Goal: Task Accomplishment & Management: Complete application form

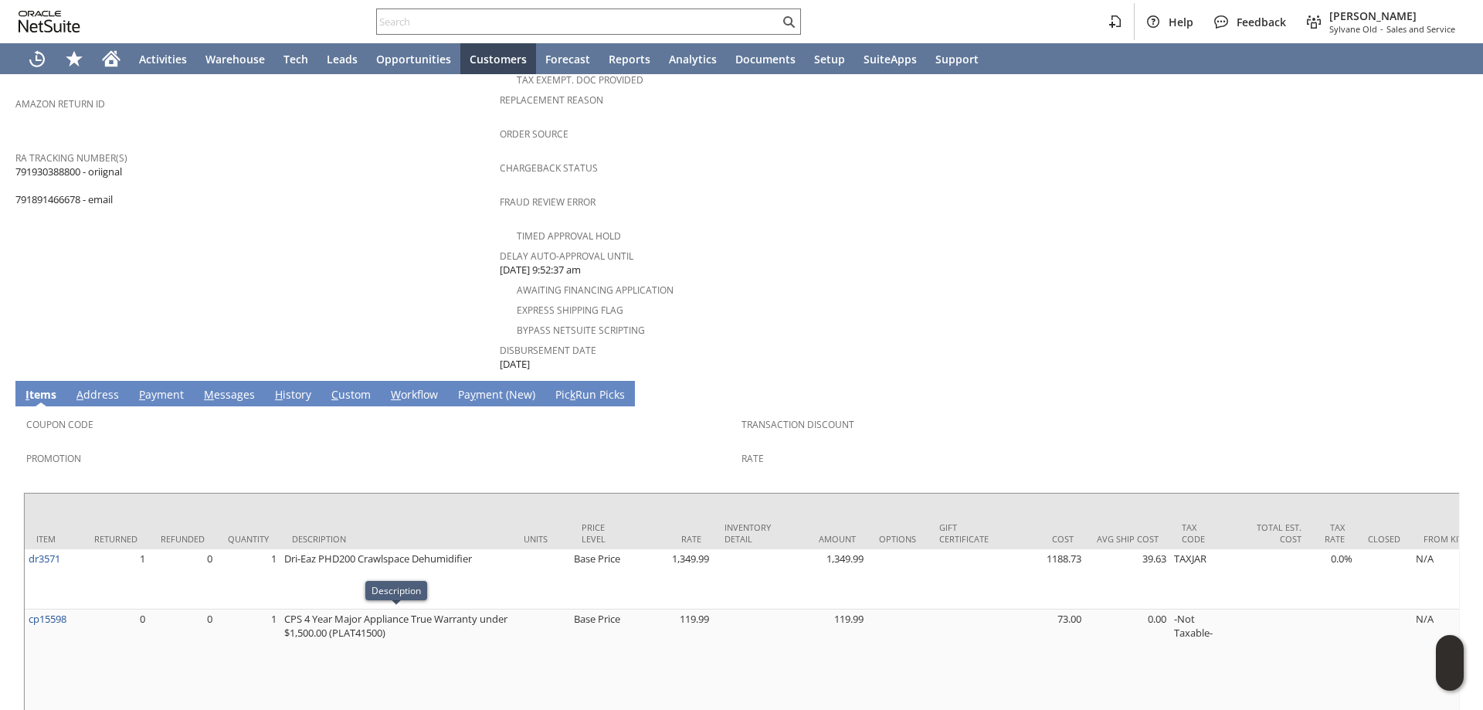
scroll to position [348, 0]
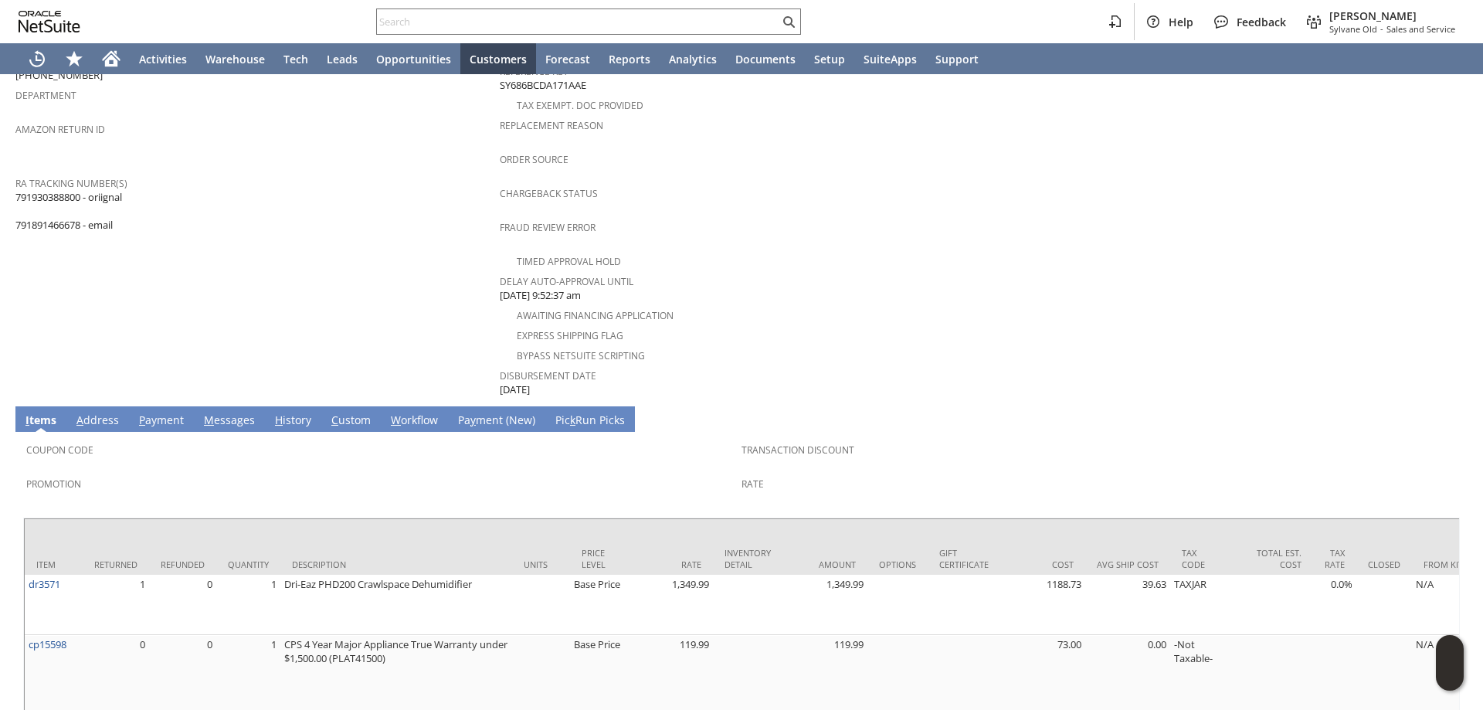
scroll to position [541, 0]
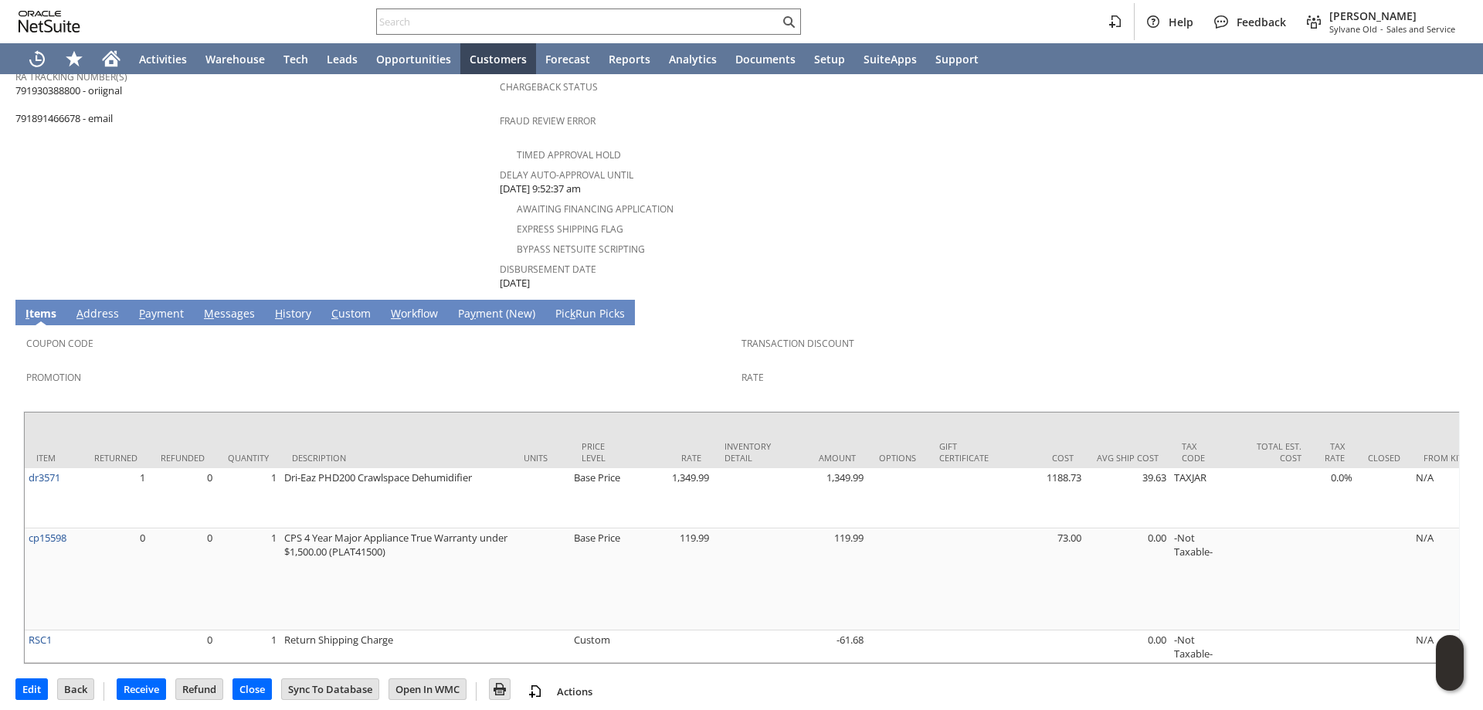
click at [410, 403] on div at bounding box center [741, 407] width 1436 height 8
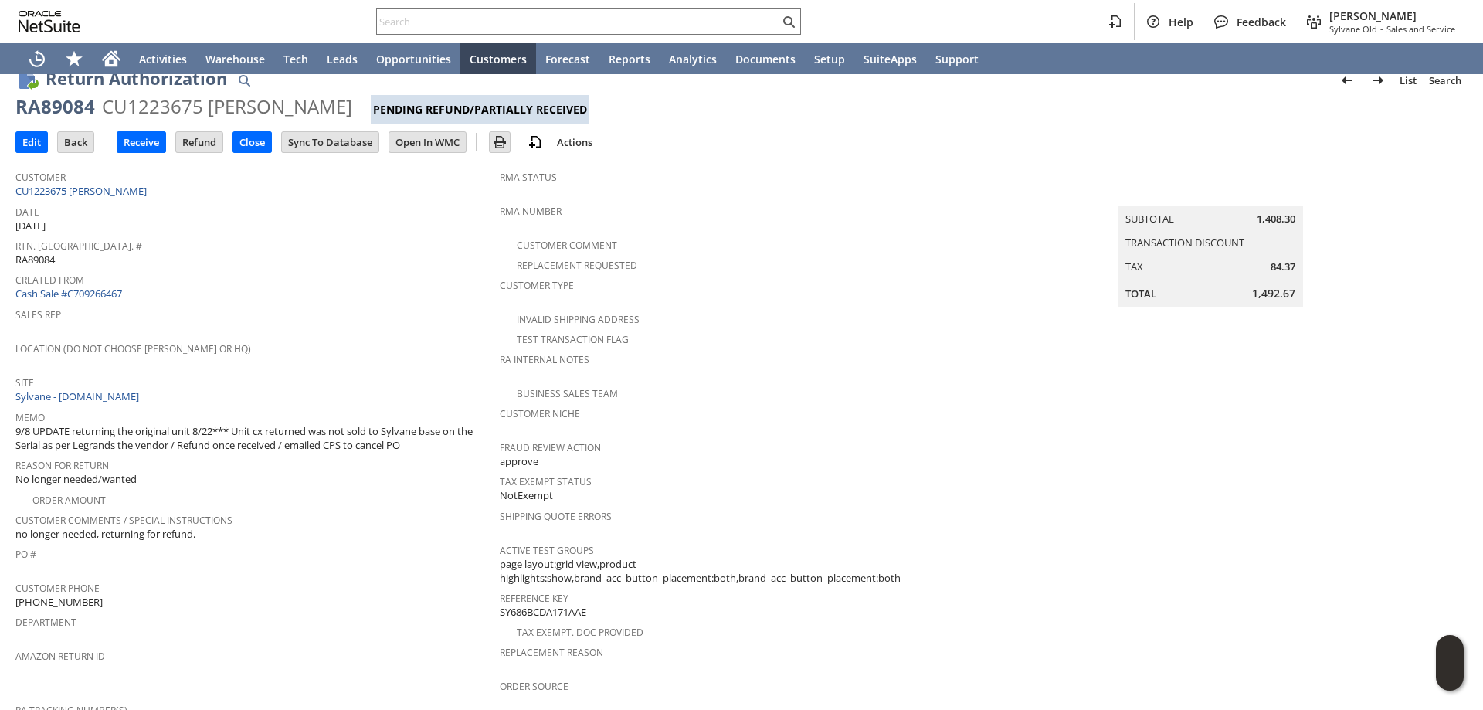
scroll to position [0, 0]
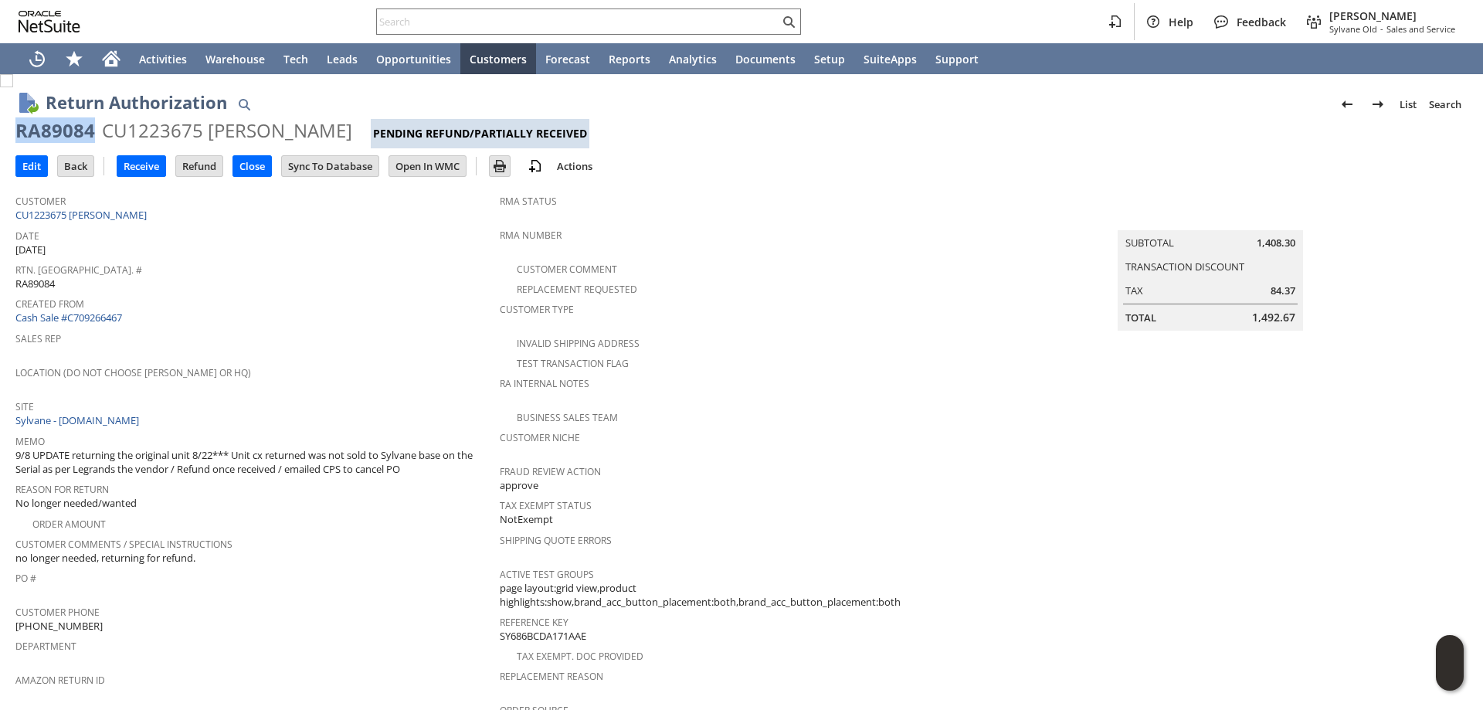
drag, startPoint x: 86, startPoint y: 130, endPoint x: 22, endPoint y: 128, distance: 63.3
click at [19, 127] on div "RA89084" at bounding box center [55, 130] width 80 height 25
copy div "RA89084"
click at [661, 19] on input "text" at bounding box center [578, 21] width 402 height 19
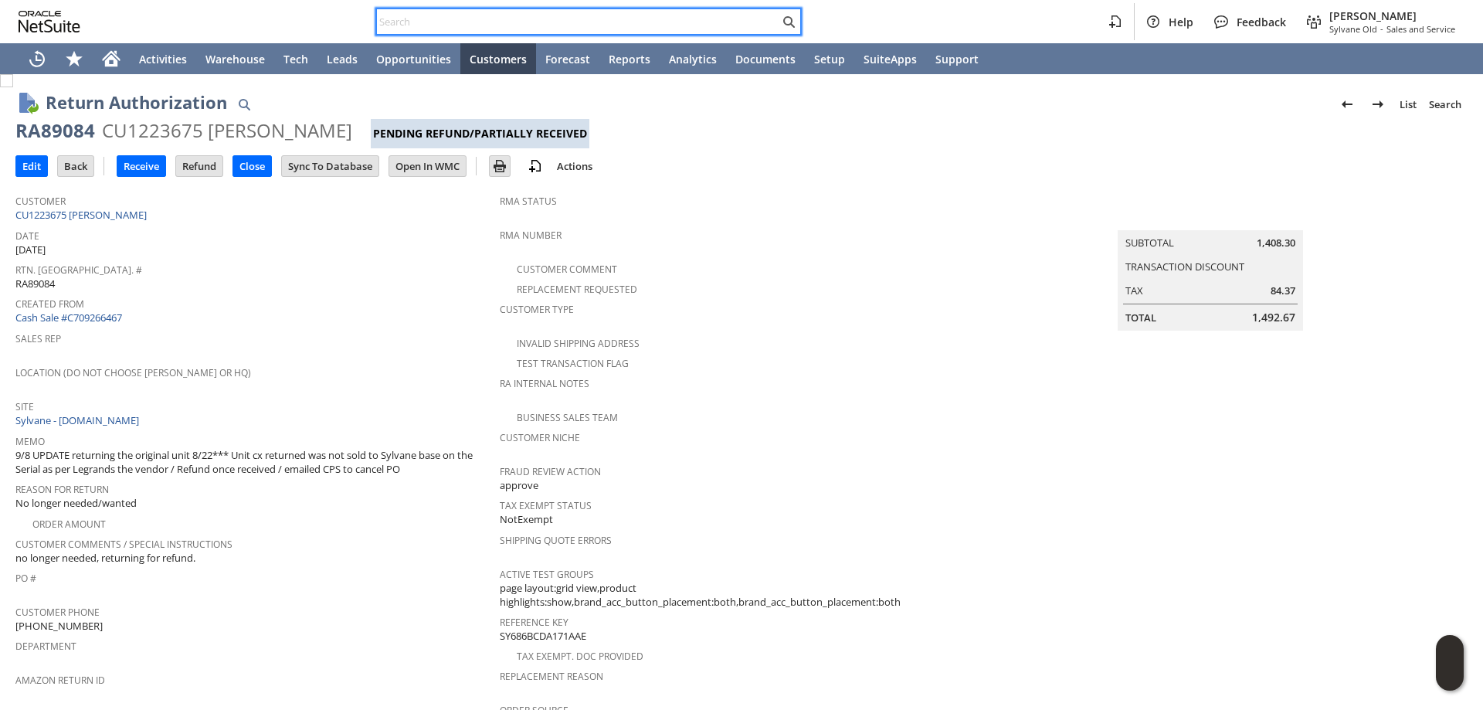
paste input "7708993832"
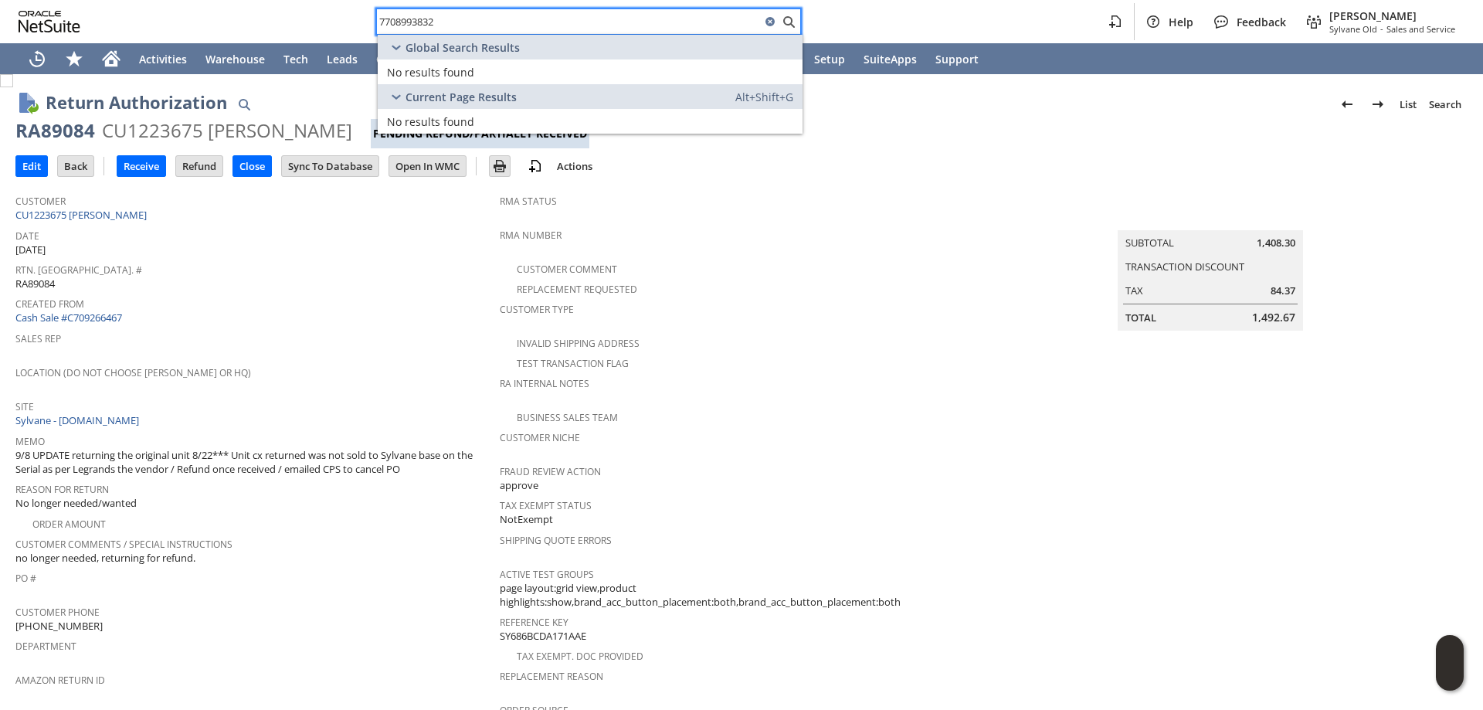
drag, startPoint x: 541, startPoint y: 16, endPoint x: 297, endPoint y: 44, distance: 244.8
click at [52, 0] on html "7708993832 Help Feedback [PERSON_NAME] Old - Sales and Service Activities Wareh…" at bounding box center [741, 355] width 1483 height 710
paste input "9492881047"
drag, startPoint x: 263, startPoint y: 12, endPoint x: 254, endPoint y: 2, distance: 13.1
click at [249, 8] on div "9492881047 Help Feedback [PERSON_NAME] Old - Sales and Service" at bounding box center [741, 21] width 1483 height 43
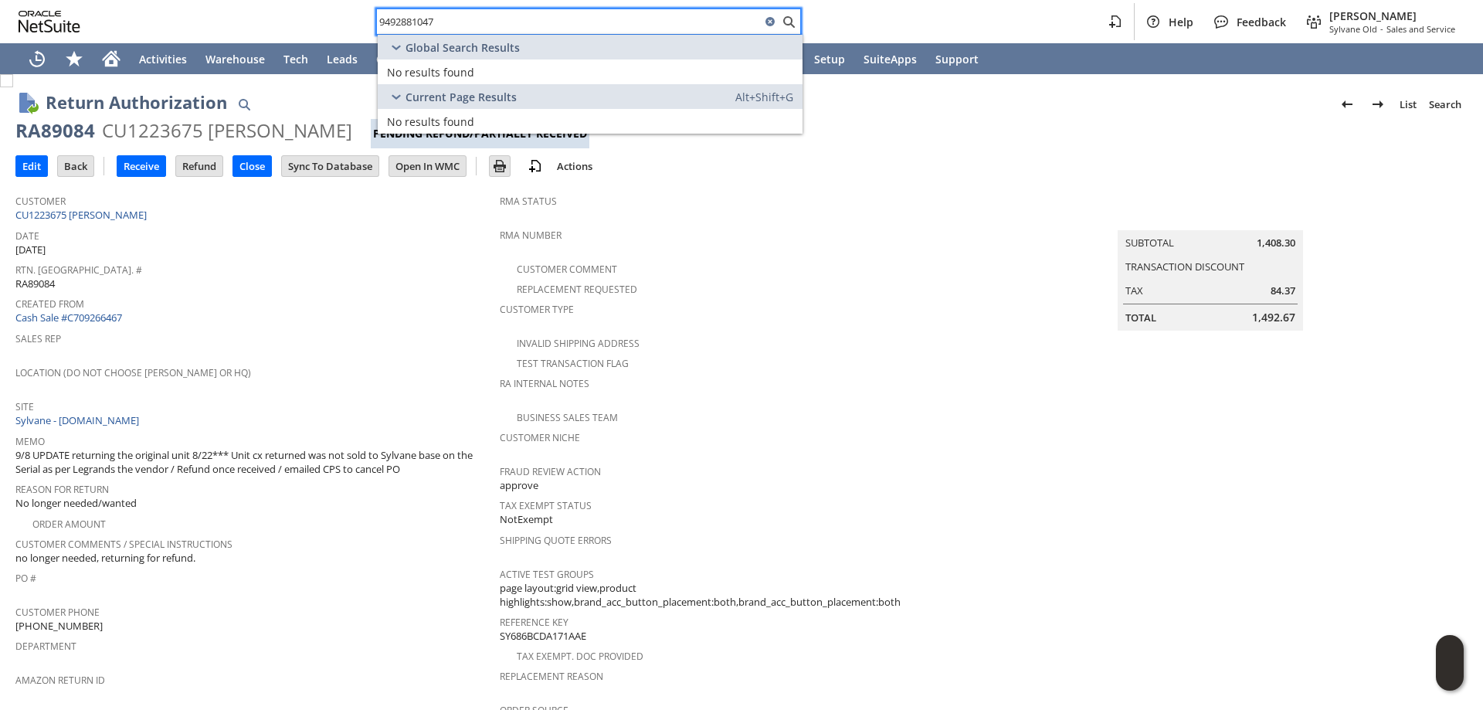
drag, startPoint x: 458, startPoint y: 25, endPoint x: 347, endPoint y: 19, distance: 111.4
click at [347, 19] on div "9492881047 Help Feedback [PERSON_NAME] Old - Sales and Service" at bounding box center [741, 21] width 1483 height 43
paste input "Longview Products, LLC"
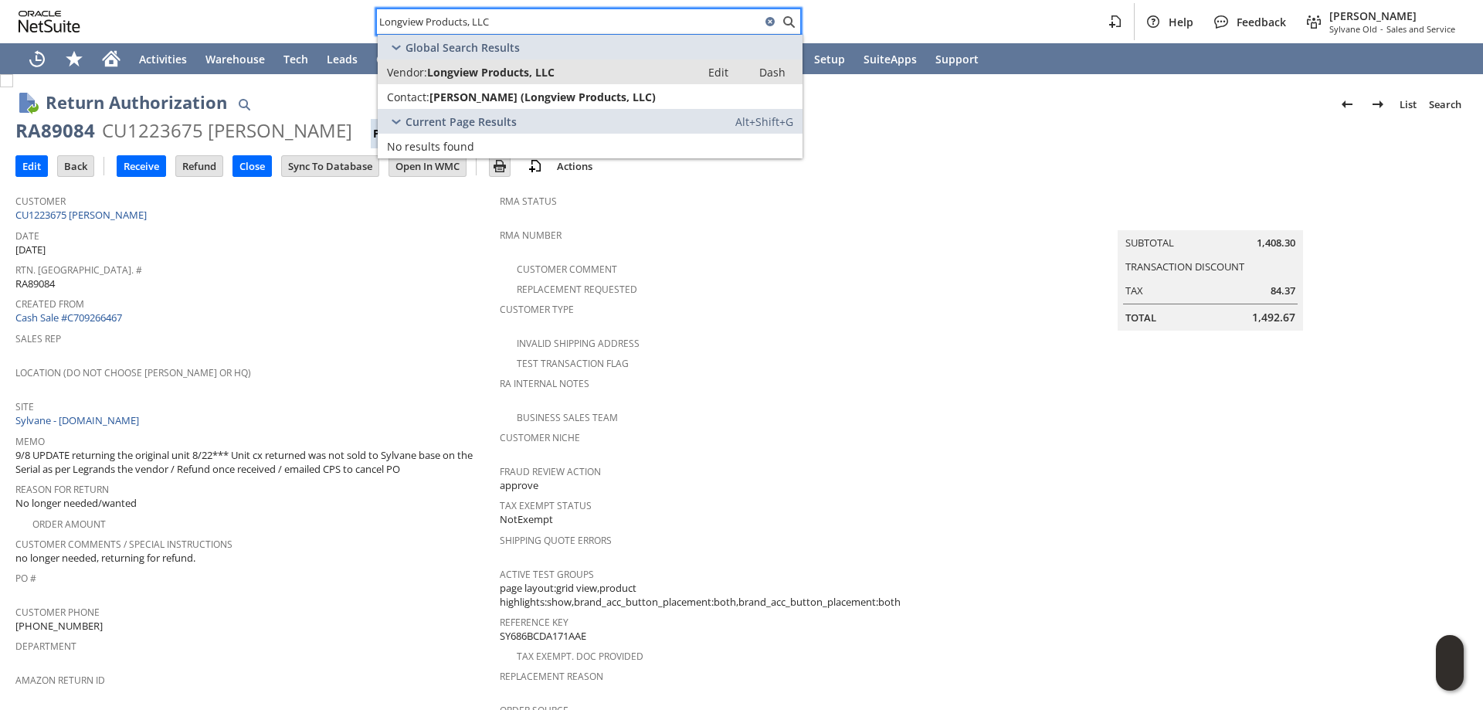
type input "Longview Products, LLC"
click at [571, 66] on div "Vendor: Longview Products, LLC" at bounding box center [539, 72] width 304 height 15
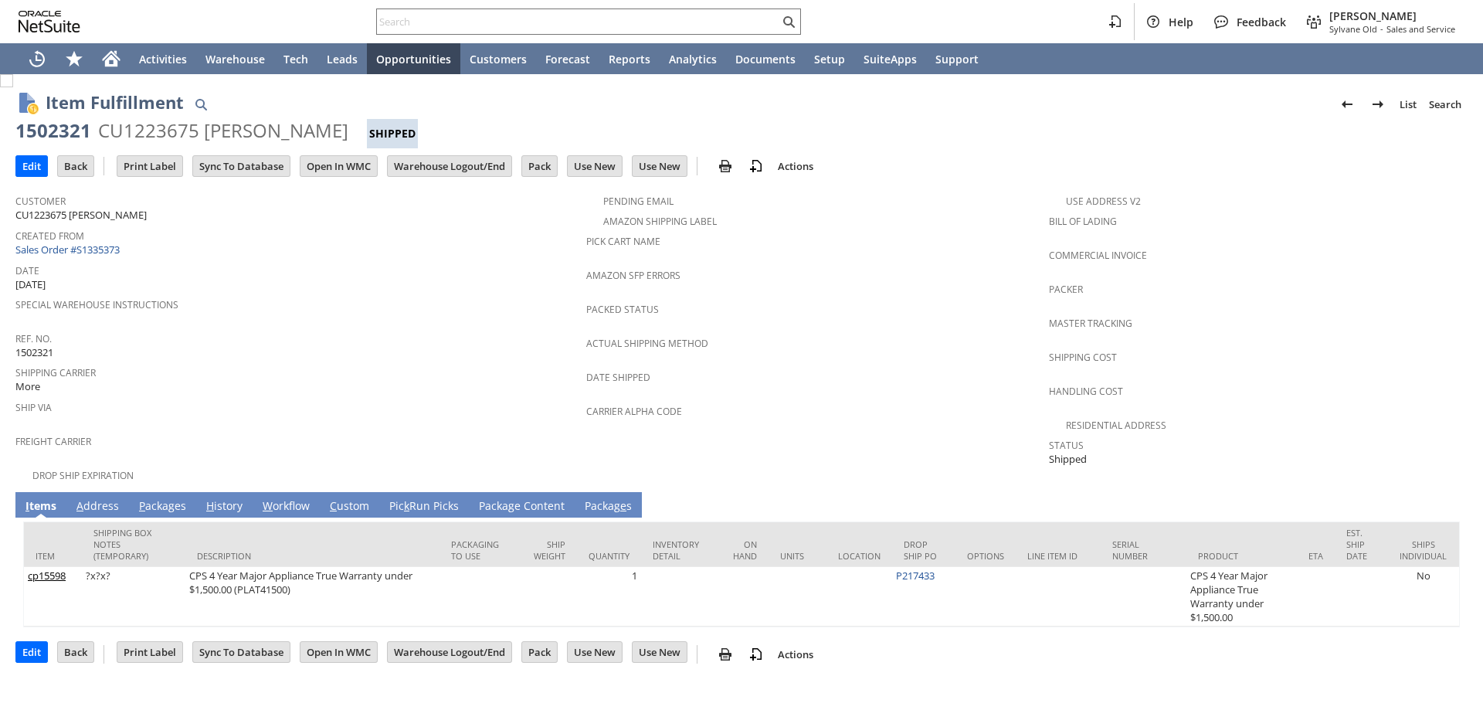
click at [83, 501] on link "A ddress" at bounding box center [98, 506] width 50 height 17
click at [102, 498] on link "A ddress" at bounding box center [98, 506] width 50 height 17
click at [103, 498] on link "A ddress" at bounding box center [98, 506] width 50 height 17
click at [95, 500] on link "A ddress" at bounding box center [98, 506] width 50 height 17
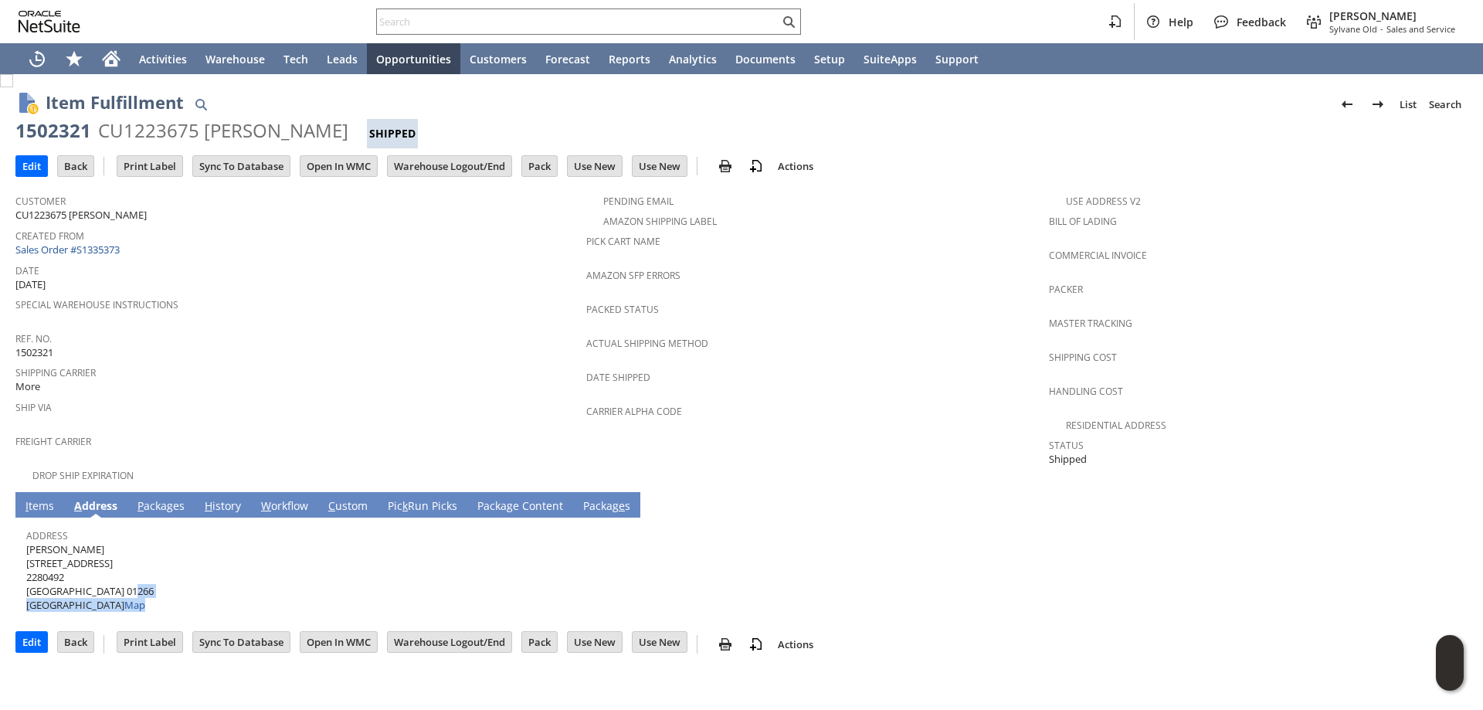
drag, startPoint x: 129, startPoint y: 581, endPoint x: 163, endPoint y: 581, distance: 34.0
click at [163, 581] on div "Address [PERSON_NAME] [STREET_ADDRESS] Map" at bounding box center [737, 568] width 1422 height 88
click at [160, 581] on div "Address [PERSON_NAME] [STREET_ADDRESS] Map" at bounding box center [737, 568] width 1422 height 88
drag, startPoint x: 158, startPoint y: 581, endPoint x: 137, endPoint y: 581, distance: 21.6
click at [137, 581] on div "Address Steven Kerner 16 Albany Rd 2280492 West Stockbridge MA 01266 United Sta…" at bounding box center [737, 568] width 1422 height 88
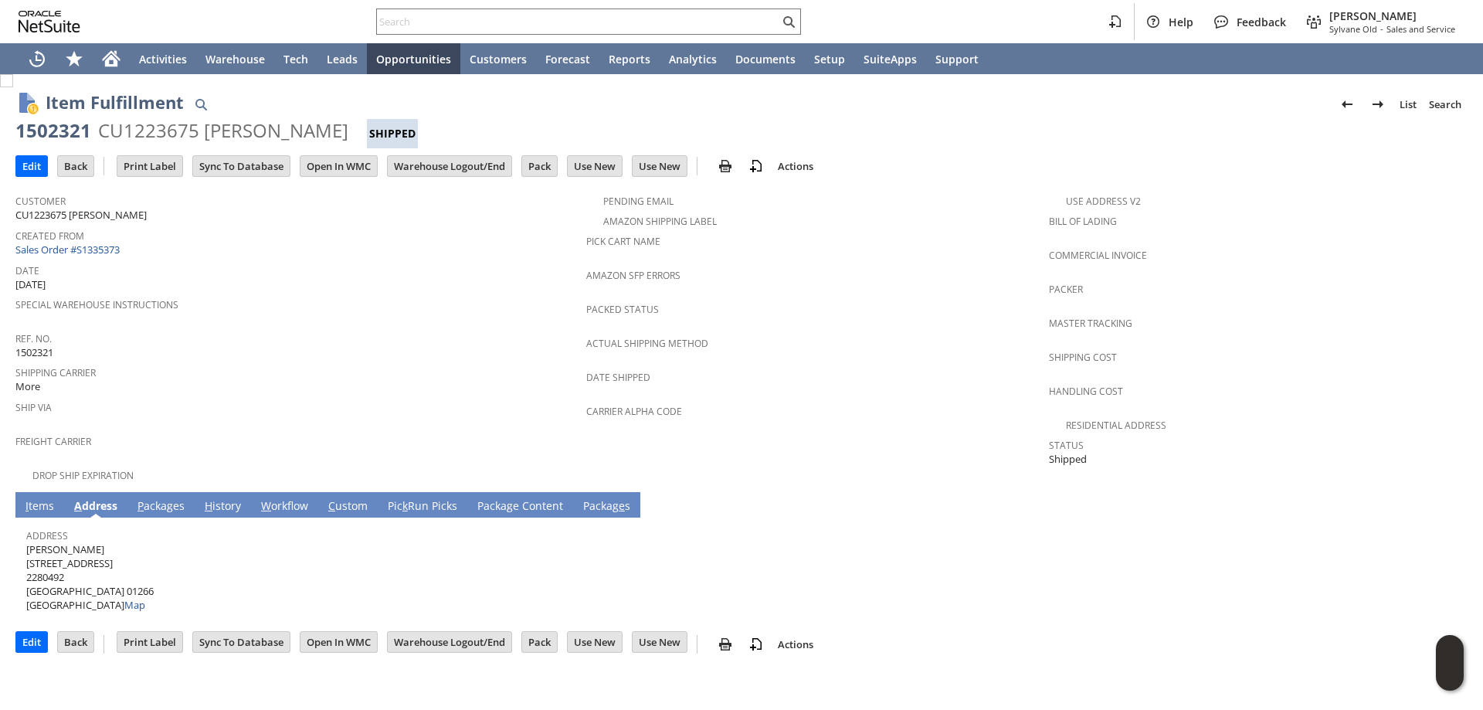
click at [102, 580] on span "Steven Kerner 16 Albany Rd 2280492 West Stockbridge MA 01266 United States Map" at bounding box center [89, 577] width 127 height 70
